Goal: Information Seeking & Learning: Check status

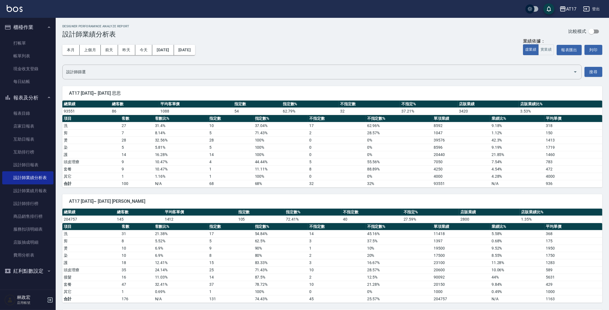
click at [568, 198] on span "AT17 [DATE]~ [DATE] [PERSON_NAME]" at bounding box center [332, 201] width 527 height 6
click at [26, 163] on link "設計師日報表" at bounding box center [27, 164] width 51 height 13
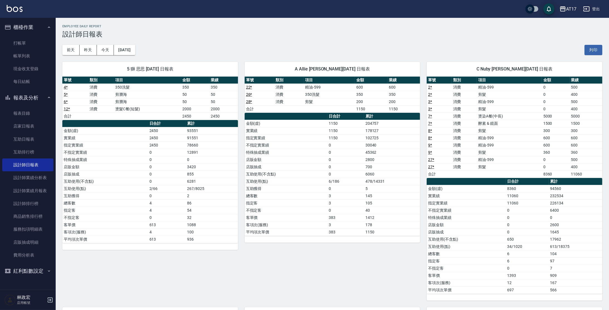
click at [215, 197] on td "2" at bounding box center [212, 195] width 52 height 7
click at [106, 49] on button "今天" at bounding box center [105, 50] width 17 height 10
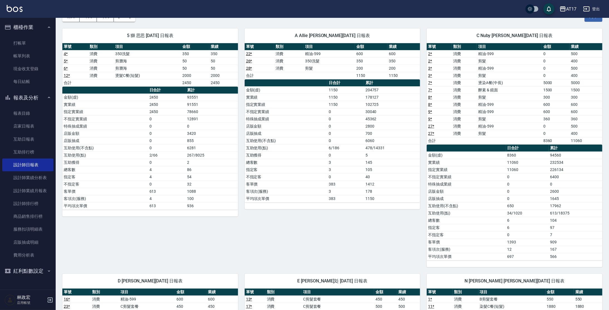
scroll to position [34, 0]
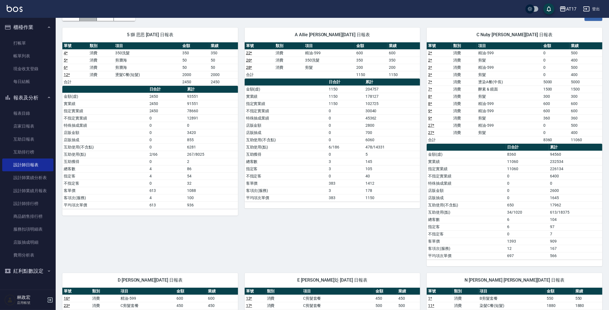
click at [92, 18] on button "昨天" at bounding box center [88, 16] width 17 height 10
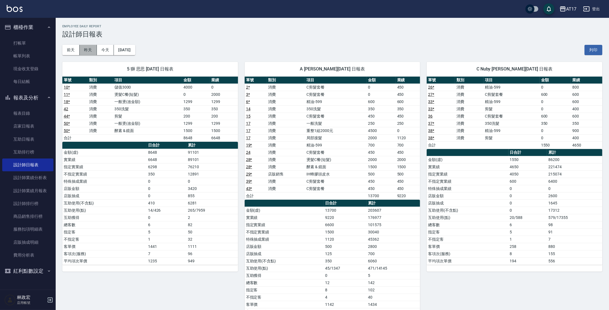
click at [85, 48] on button "昨天" at bounding box center [88, 50] width 17 height 10
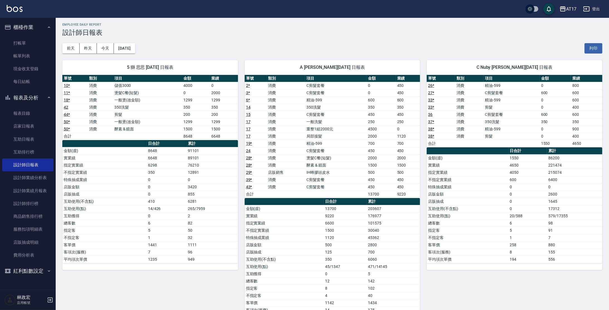
scroll to position [8, 0]
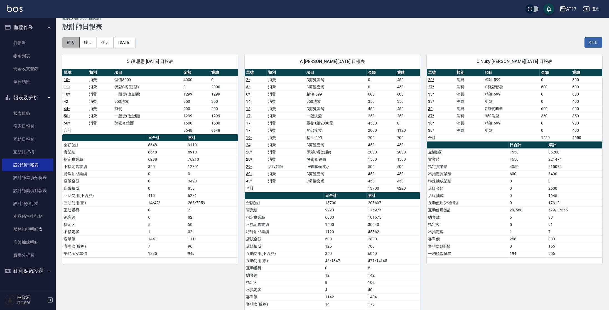
click at [73, 45] on button "前天" at bounding box center [70, 42] width 17 height 10
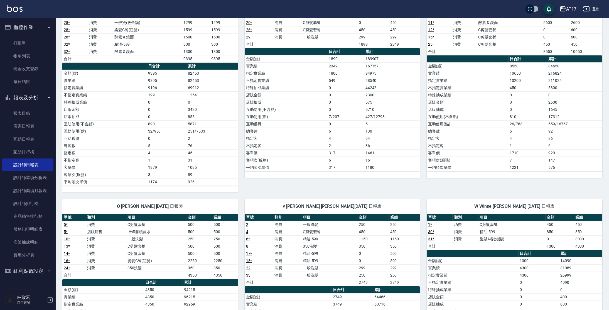
scroll to position [85, 0]
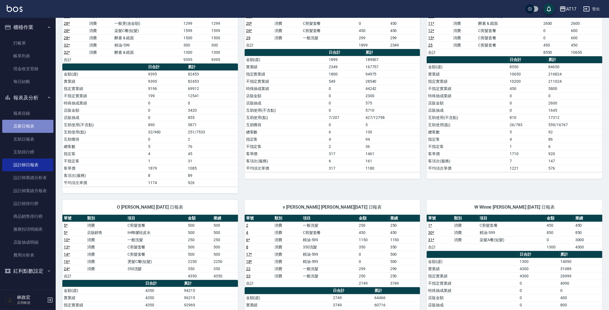
click at [28, 124] on link "店家日報表" at bounding box center [27, 126] width 51 height 13
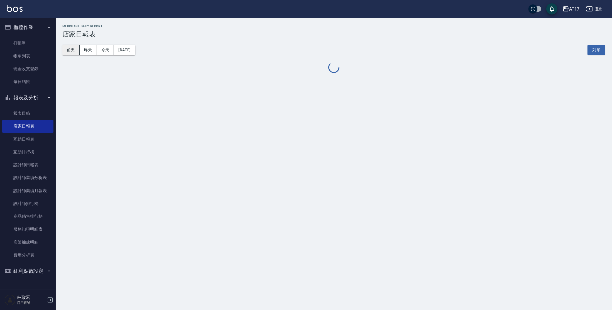
click at [73, 52] on button "前天" at bounding box center [70, 50] width 17 height 10
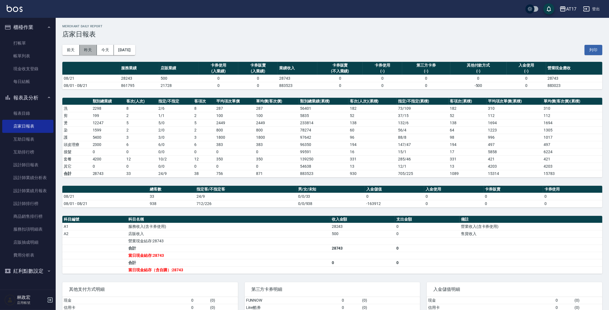
click at [90, 52] on button "昨天" at bounding box center [88, 50] width 17 height 10
click at [80, 45] on button "昨天" at bounding box center [88, 50] width 17 height 10
click at [90, 50] on button "昨天" at bounding box center [88, 50] width 17 height 10
click at [103, 50] on button "今天" at bounding box center [105, 50] width 17 height 10
click at [35, 205] on link "設計師排行榜" at bounding box center [27, 203] width 51 height 13
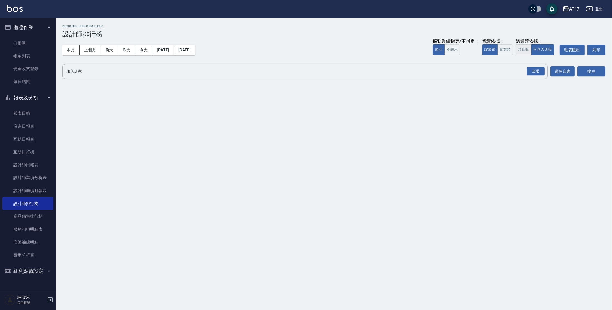
click at [525, 48] on button "含店販" at bounding box center [524, 49] width 16 height 11
click at [532, 72] on div "全選" at bounding box center [536, 71] width 18 height 9
click at [583, 71] on button "搜尋" at bounding box center [591, 72] width 28 height 10
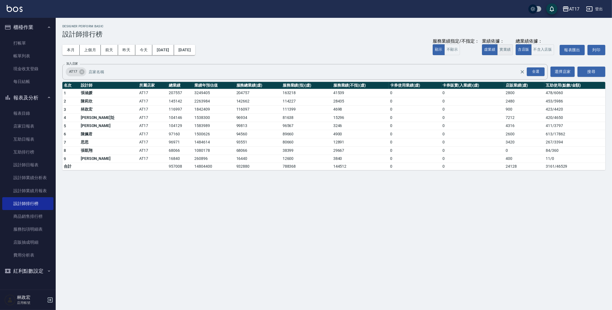
click at [504, 53] on button "實業績" at bounding box center [505, 49] width 16 height 11
click at [138, 50] on button "今天" at bounding box center [143, 50] width 17 height 10
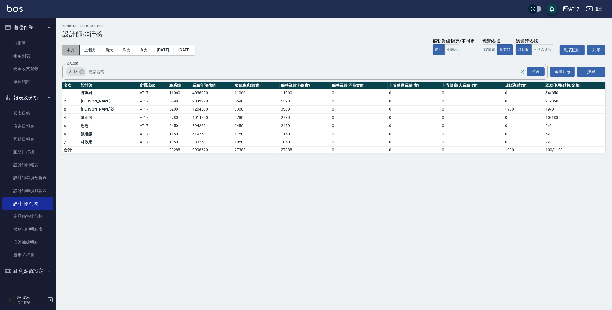
click at [73, 52] on button "本月" at bounding box center [70, 50] width 17 height 10
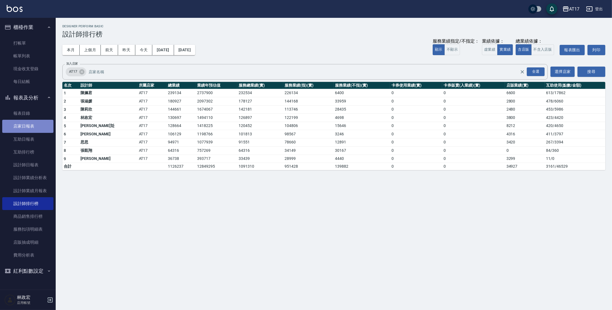
click at [43, 128] on link "店家日報表" at bounding box center [27, 126] width 51 height 13
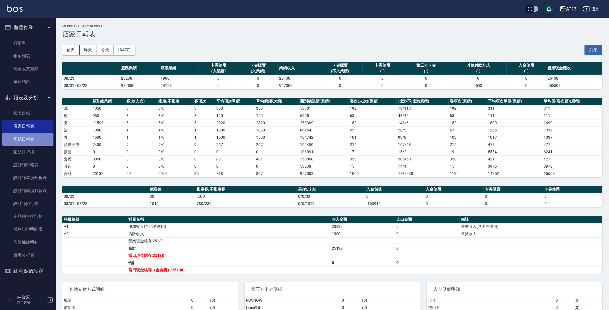
click at [29, 136] on link "互助日報表" at bounding box center [27, 139] width 51 height 13
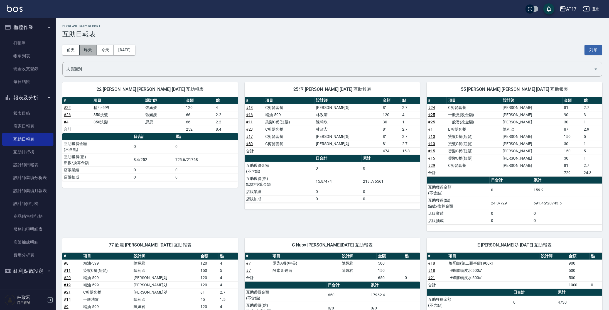
click at [95, 52] on button "昨天" at bounding box center [88, 50] width 17 height 10
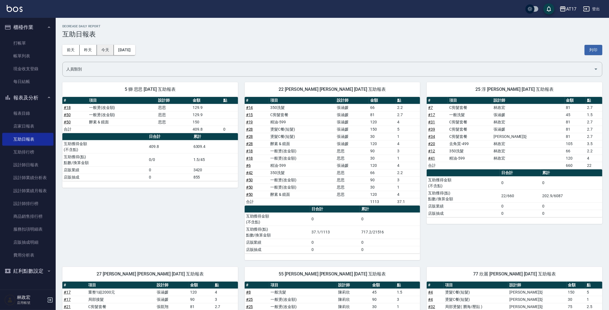
click at [105, 48] on button "今天" at bounding box center [105, 50] width 17 height 10
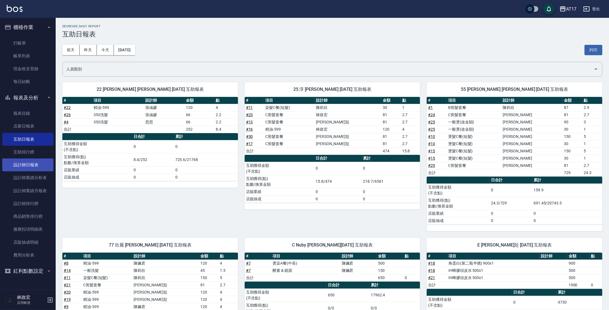
click at [32, 165] on link "設計師日報表" at bounding box center [27, 164] width 51 height 13
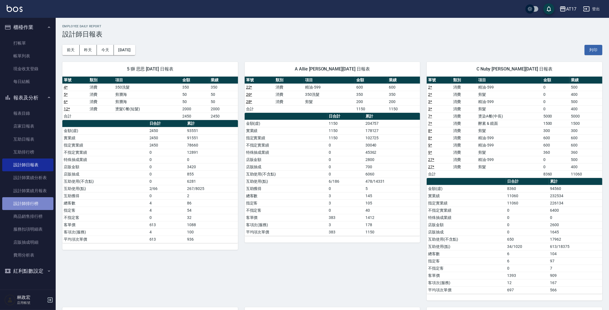
click at [23, 208] on link "設計師排行榜" at bounding box center [27, 203] width 51 height 13
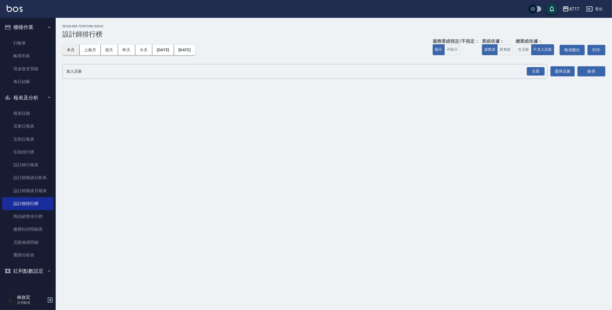
click at [66, 54] on button "本月" at bounding box center [70, 50] width 17 height 10
drag, startPoint x: 505, startPoint y: 49, endPoint x: 562, endPoint y: 61, distance: 59.0
click at [505, 49] on button "實業績" at bounding box center [505, 49] width 16 height 11
click at [540, 75] on div "全選" at bounding box center [535, 71] width 19 height 15
drag, startPoint x: 540, startPoint y: 73, endPoint x: 560, endPoint y: 68, distance: 21.1
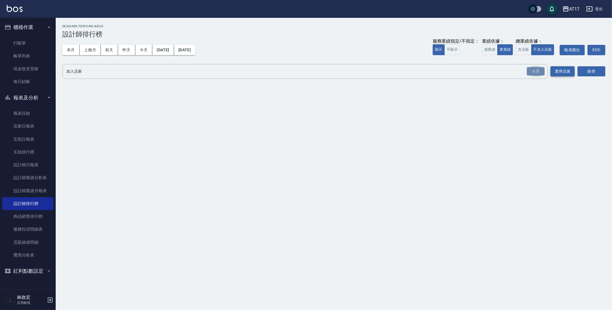
click at [540, 73] on div "全選" at bounding box center [536, 71] width 18 height 9
click at [581, 67] on button "搜尋" at bounding box center [591, 72] width 28 height 10
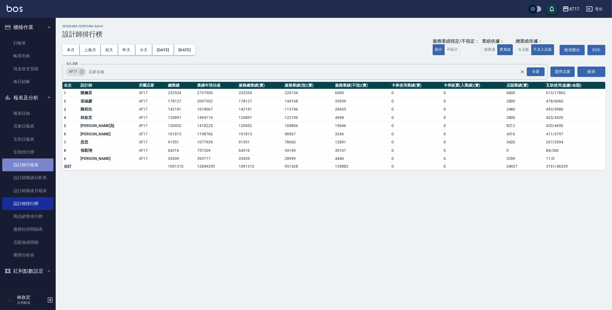
click at [26, 169] on link "設計師日報表" at bounding box center [27, 164] width 51 height 13
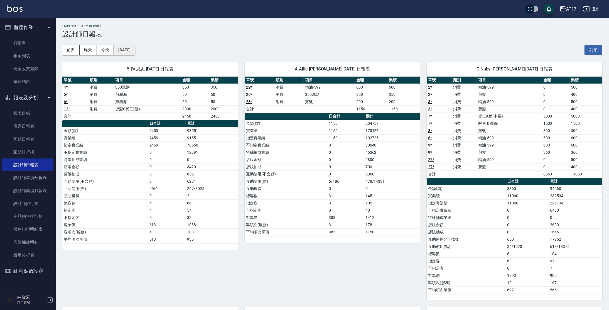
click at [135, 51] on button "[DATE]" at bounding box center [124, 50] width 21 height 10
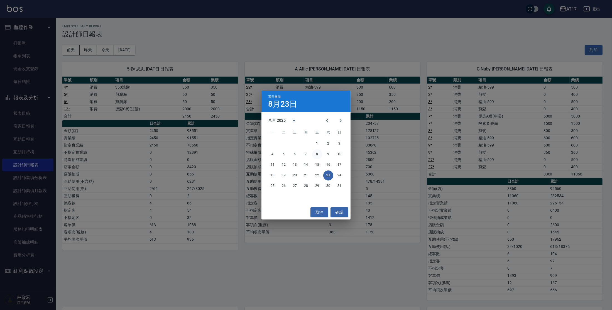
click at [316, 153] on button "8" at bounding box center [317, 154] width 10 height 10
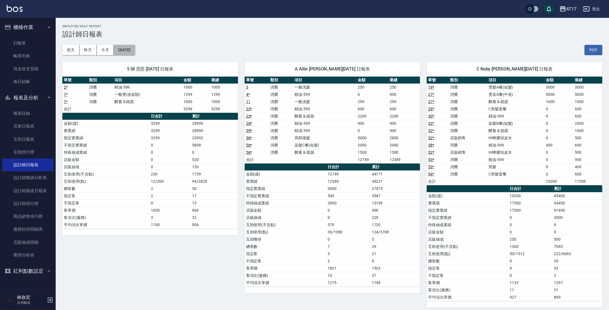
click at [135, 48] on button "[DATE]" at bounding box center [124, 50] width 21 height 10
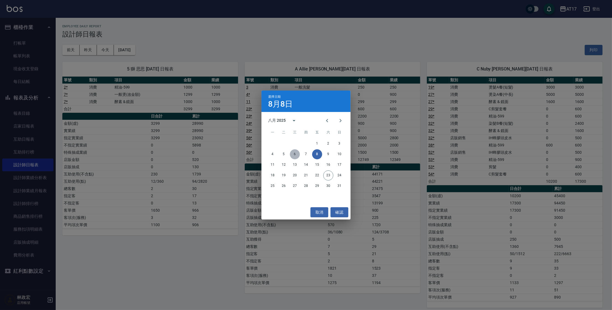
drag, startPoint x: 295, startPoint y: 155, endPoint x: 249, endPoint y: 116, distance: 60.6
click at [295, 155] on button "6" at bounding box center [295, 154] width 10 height 10
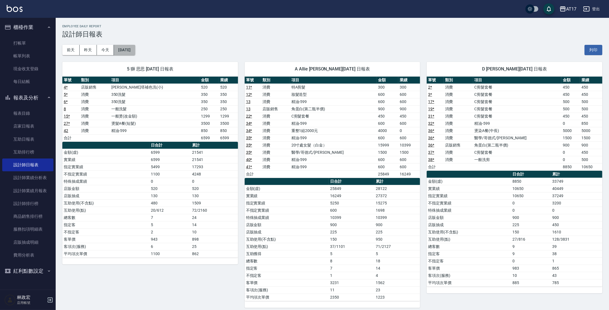
click at [133, 45] on button "[DATE]" at bounding box center [124, 50] width 21 height 10
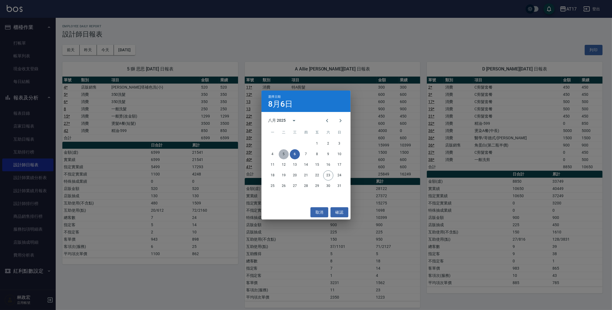
drag, startPoint x: 286, startPoint y: 154, endPoint x: 221, endPoint y: 113, distance: 77.4
click at [286, 154] on button "5" at bounding box center [284, 154] width 10 height 10
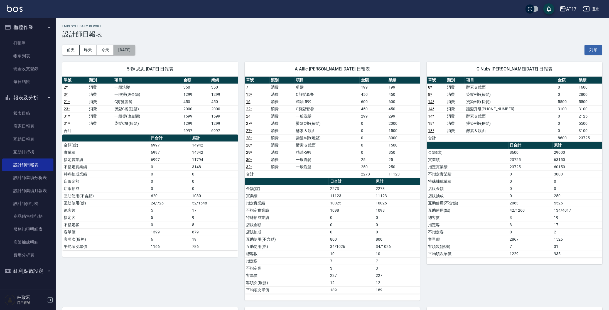
click at [135, 48] on button "[DATE]" at bounding box center [124, 50] width 21 height 10
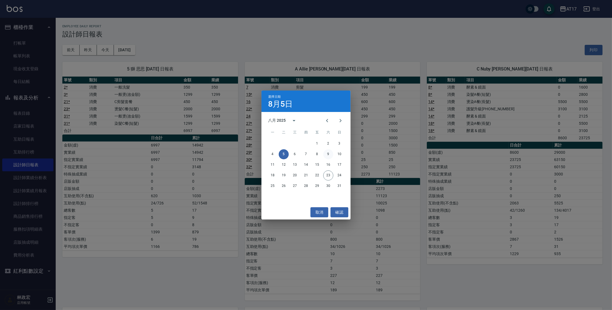
click at [323, 154] on button "9" at bounding box center [328, 154] width 10 height 10
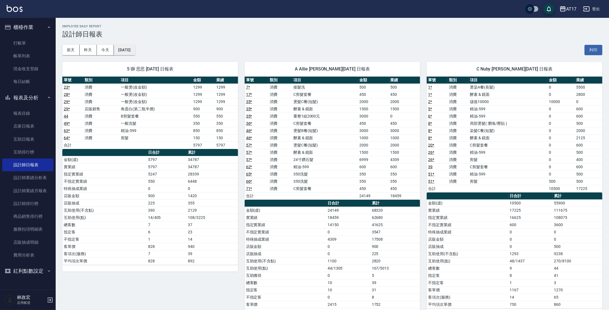
click at [135, 50] on button "[DATE]" at bounding box center [124, 50] width 21 height 10
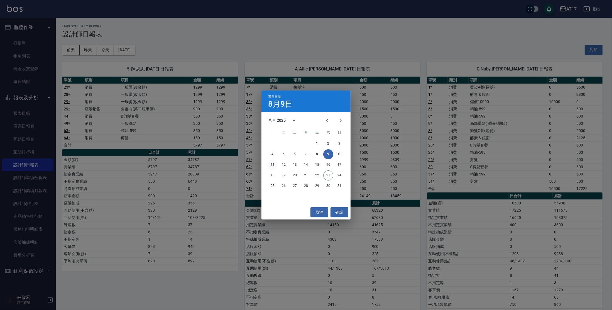
click at [274, 162] on button "11" at bounding box center [272, 165] width 10 height 10
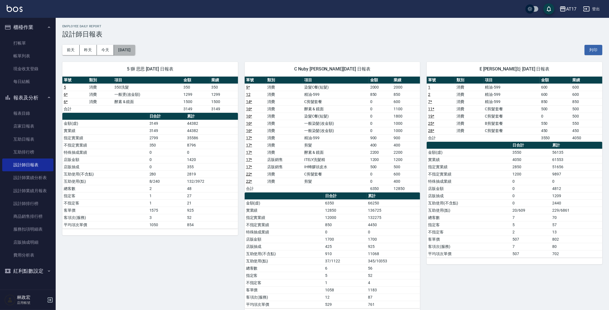
click at [135, 49] on button "[DATE]" at bounding box center [124, 50] width 21 height 10
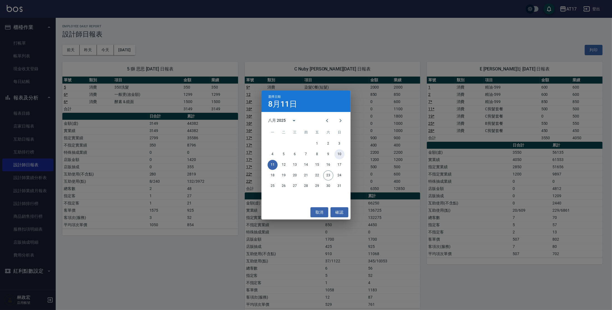
drag, startPoint x: 338, startPoint y: 154, endPoint x: 330, endPoint y: 152, distance: 8.3
click at [338, 154] on button "10" at bounding box center [339, 154] width 10 height 10
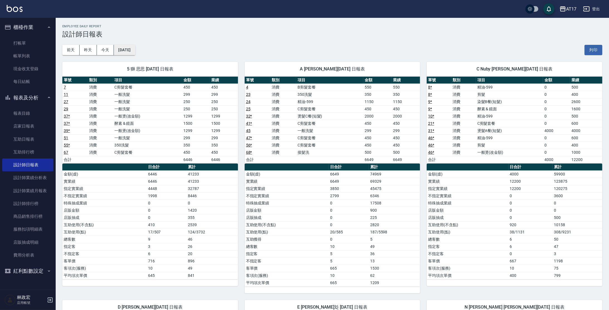
click at [135, 51] on button "[DATE]" at bounding box center [124, 50] width 21 height 10
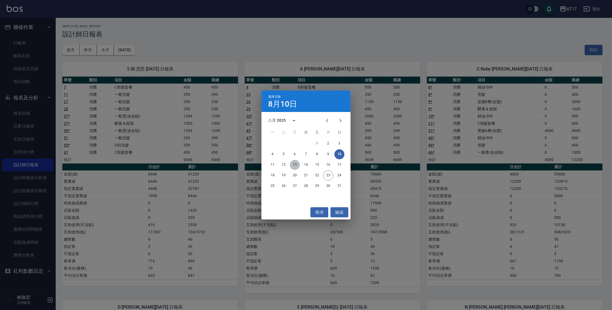
click at [296, 168] on button "13" at bounding box center [295, 165] width 10 height 10
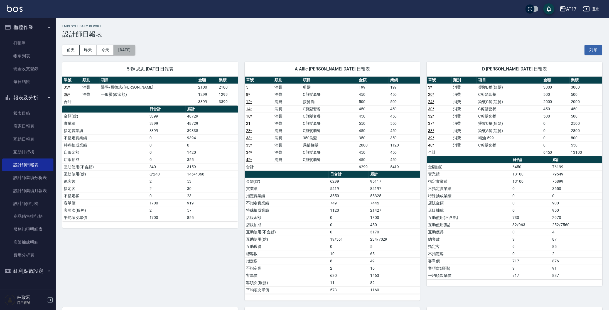
click at [135, 53] on button "[DATE]" at bounding box center [124, 50] width 21 height 10
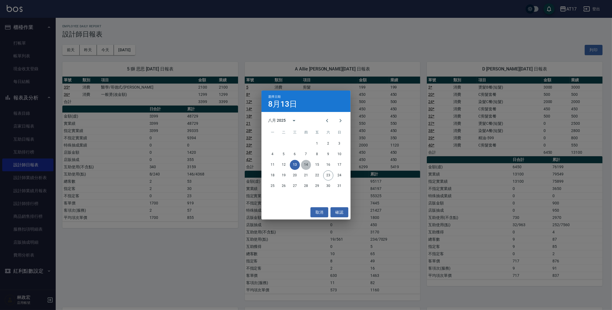
click at [308, 166] on button "14" at bounding box center [306, 165] width 10 height 10
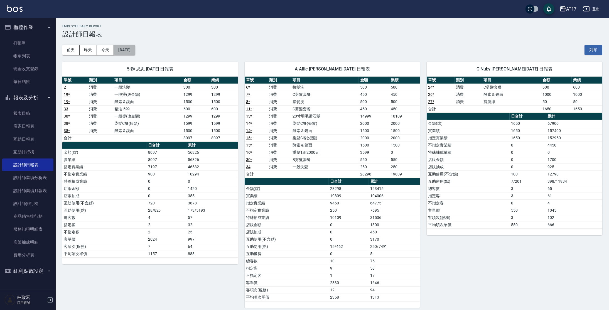
click at [132, 51] on button "[DATE]" at bounding box center [124, 50] width 21 height 10
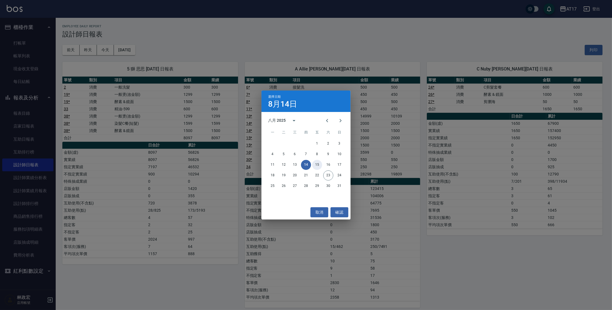
drag, startPoint x: 317, startPoint y: 166, endPoint x: 288, endPoint y: 145, distance: 36.3
click at [317, 166] on button "15" at bounding box center [317, 165] width 10 height 10
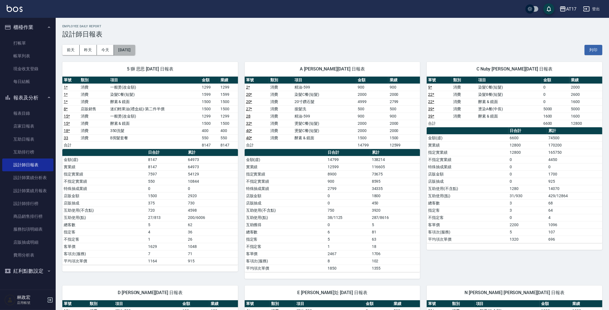
click at [135, 51] on button "[DATE]" at bounding box center [124, 50] width 21 height 10
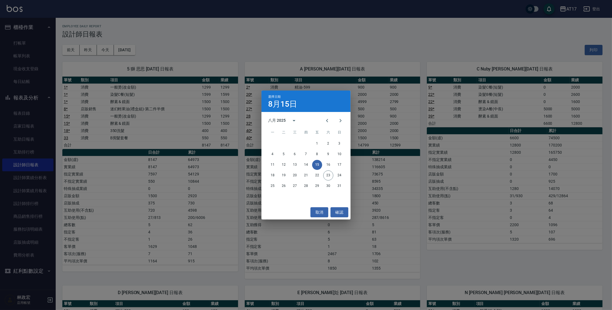
click at [329, 159] on div "1 2 3 4 5 6 7 8 9 10 11 12 13 14 15 16 17 18 19 20 21 22 23 24 25 26 27 28 29 3…" at bounding box center [305, 164] width 89 height 53
click at [330, 162] on button "16" at bounding box center [328, 165] width 10 height 10
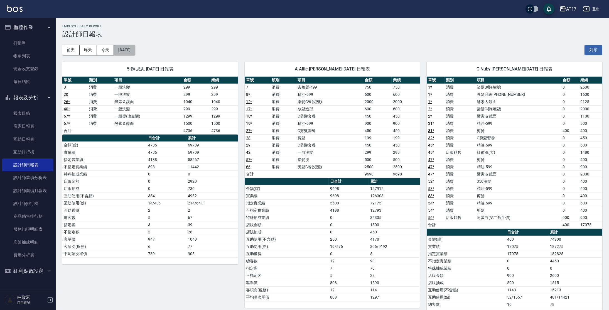
click at [135, 48] on button "[DATE]" at bounding box center [124, 50] width 21 height 10
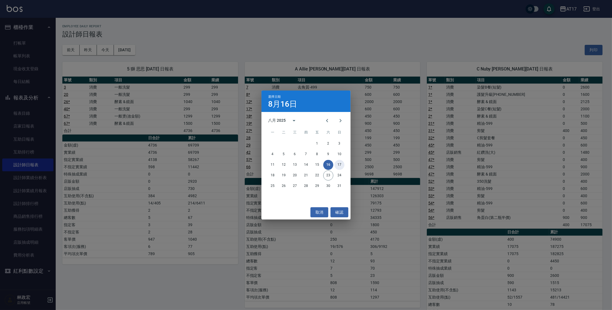
drag, startPoint x: 337, startPoint y: 165, endPoint x: 279, endPoint y: 118, distance: 74.4
click at [337, 165] on button "17" at bounding box center [339, 165] width 10 height 10
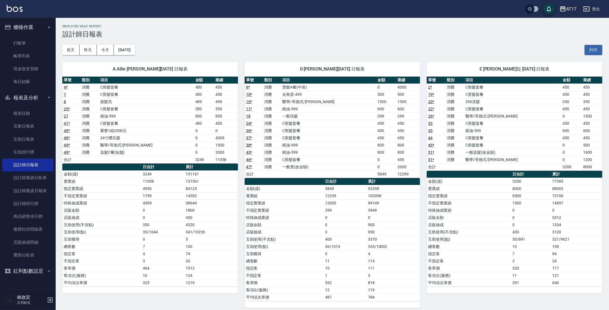
click at [126, 52] on button "[DATE]" at bounding box center [124, 50] width 21 height 10
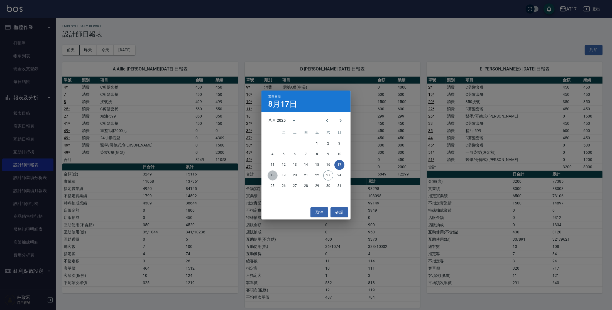
click at [272, 174] on button "18" at bounding box center [272, 175] width 10 height 10
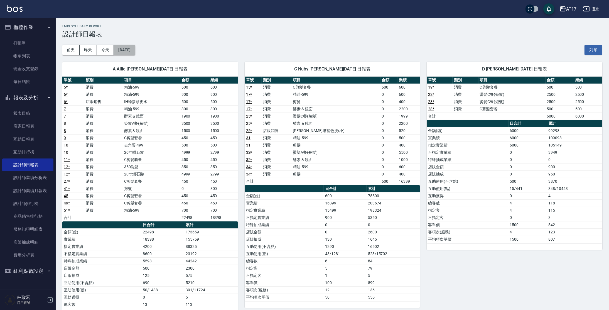
click at [131, 52] on button "[DATE]" at bounding box center [124, 50] width 21 height 10
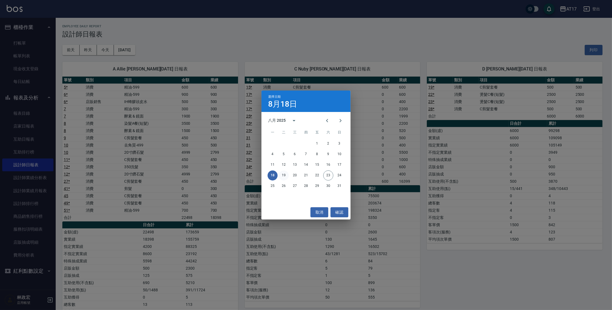
click at [280, 176] on button "19" at bounding box center [284, 175] width 10 height 10
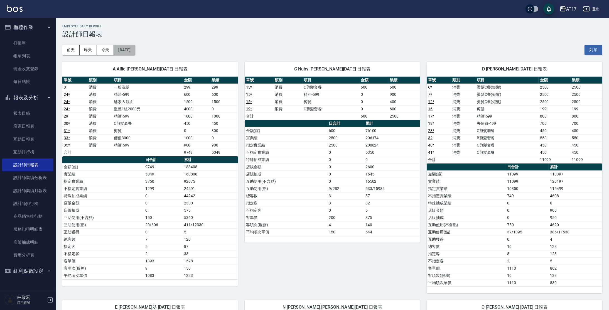
click at [131, 49] on button "[DATE]" at bounding box center [124, 50] width 21 height 10
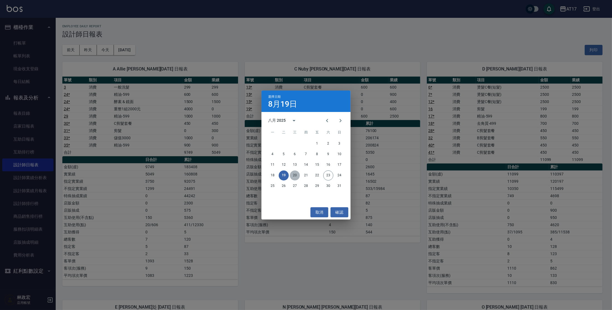
drag, startPoint x: 295, startPoint y: 177, endPoint x: 248, endPoint y: 126, distance: 69.1
click at [295, 177] on button "20" at bounding box center [295, 175] width 10 height 10
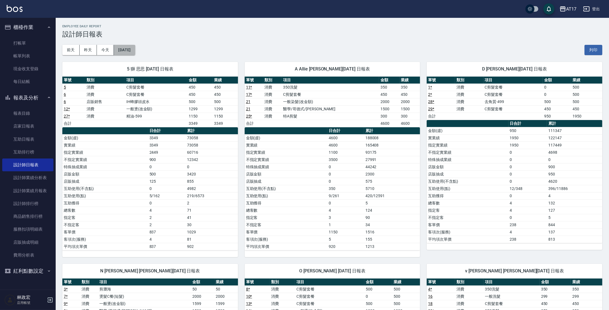
click at [126, 48] on button "[DATE]" at bounding box center [124, 50] width 21 height 10
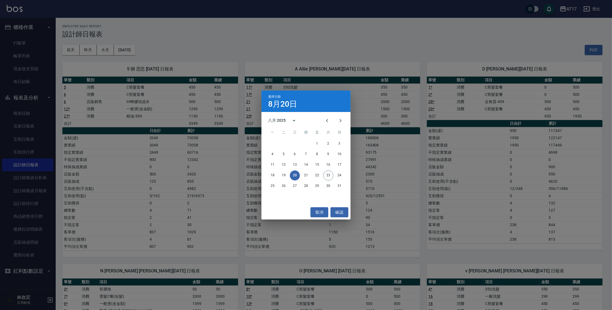
click at [448, 133] on div "選擇日期 8月20日 八月 2025 一 二 三 四 五 六 日 1 2 3 4 5 6 7 8 9 10 11 12 13 14 15 16 17 18 1…" at bounding box center [306, 155] width 612 height 310
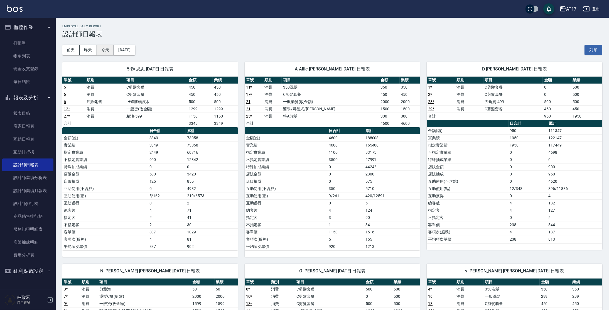
click at [104, 50] on button "今天" at bounding box center [105, 50] width 17 height 10
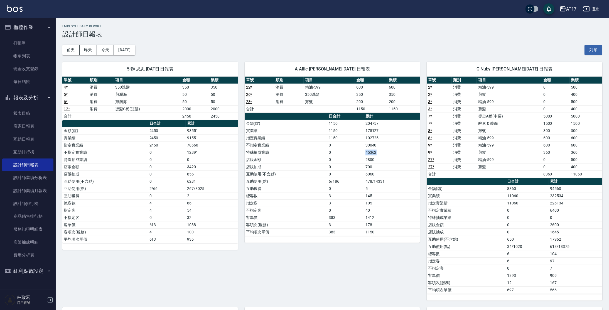
drag, startPoint x: 361, startPoint y: 151, endPoint x: 379, endPoint y: 152, distance: 18.1
click at [379, 152] on tr "特殊抽成業績 0 45362" at bounding box center [333, 152] width 176 height 7
click at [387, 172] on td "6060" at bounding box center [392, 173] width 56 height 7
click at [25, 141] on link "互助日報表" at bounding box center [27, 139] width 51 height 13
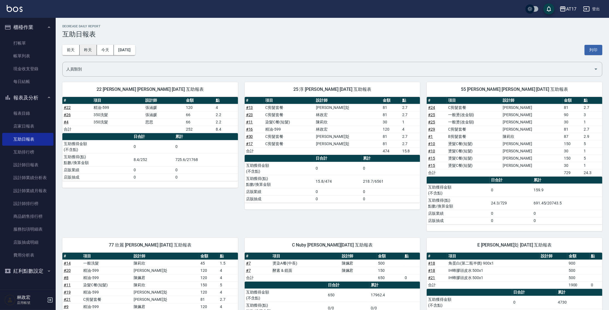
click at [94, 49] on button "昨天" at bounding box center [88, 50] width 17 height 10
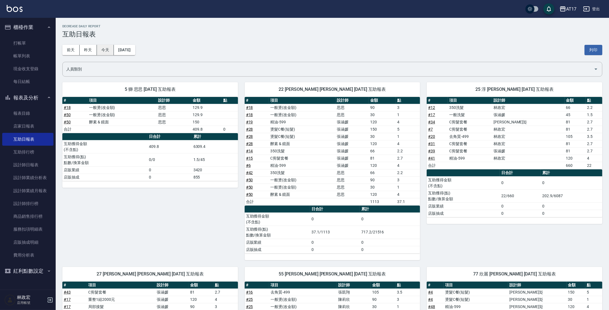
click at [101, 49] on button "今天" at bounding box center [105, 50] width 17 height 10
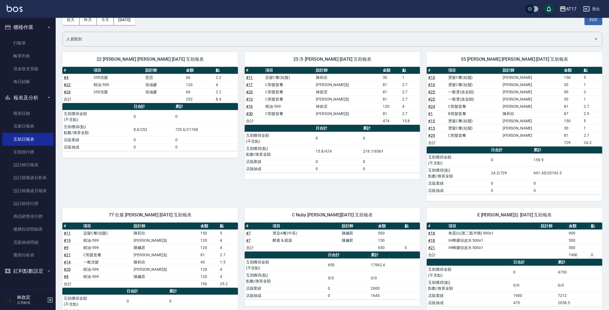
scroll to position [30, 0]
